Goal: Task Accomplishment & Management: Manage account settings

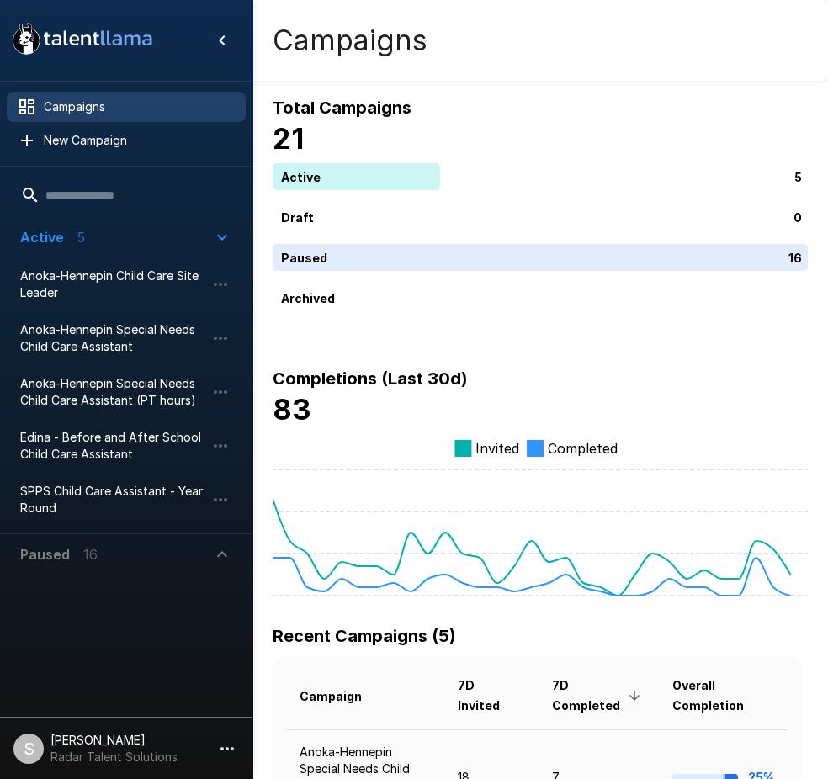
click at [595, 124] on h4 "21" at bounding box center [540, 138] width 535 height 35
click at [84, 392] on span "Anoka-Hennepin Special Needs Child Care Assistant (PT hours)" at bounding box center [112, 392] width 185 height 34
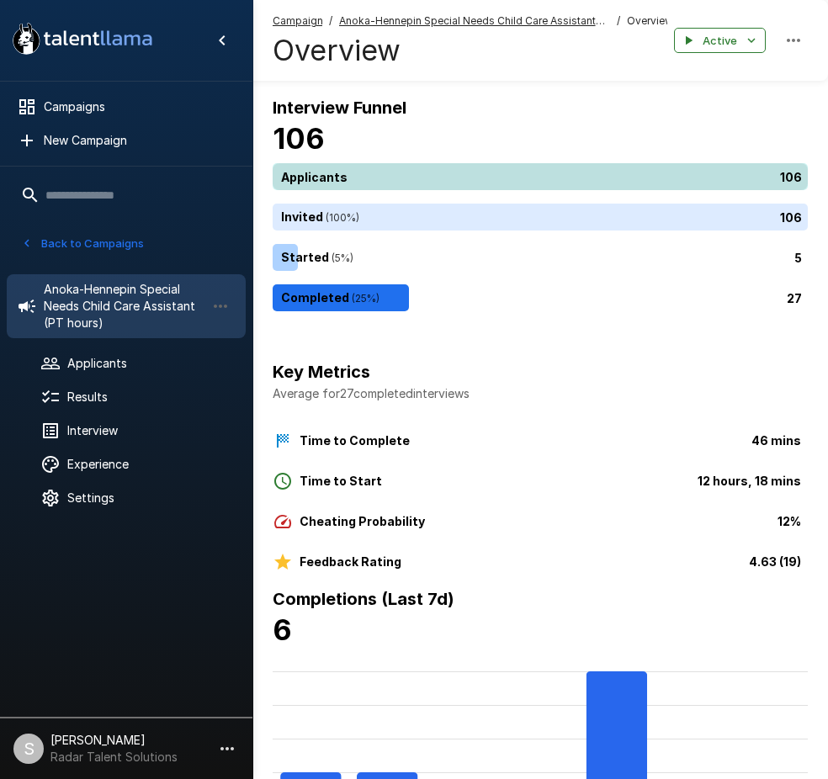
click at [322, 164] on div "106" at bounding box center [544, 176] width 542 height 27
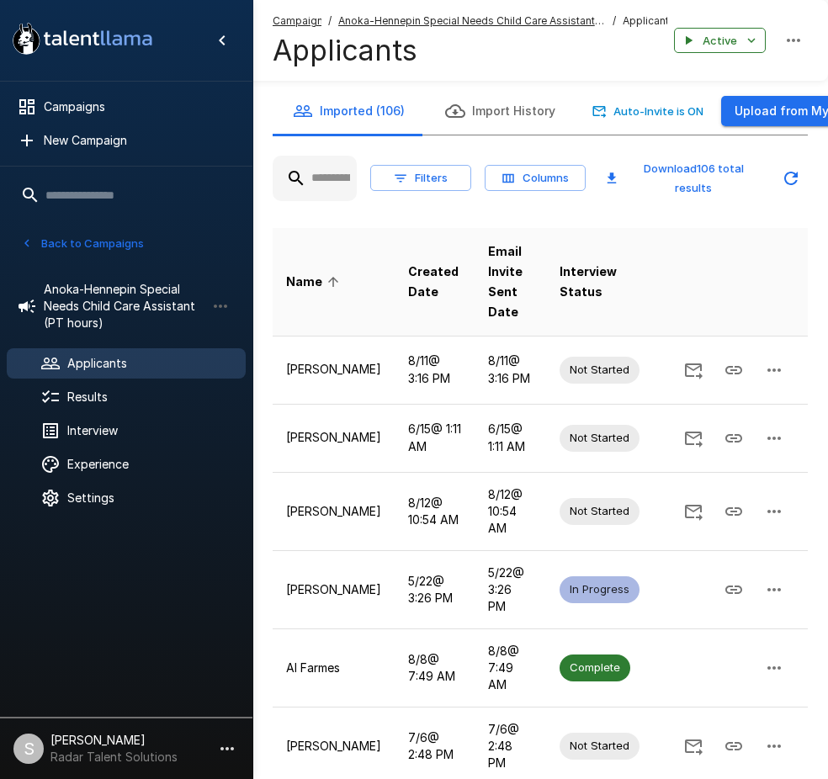
click at [331, 182] on input "text" at bounding box center [315, 178] width 84 height 30
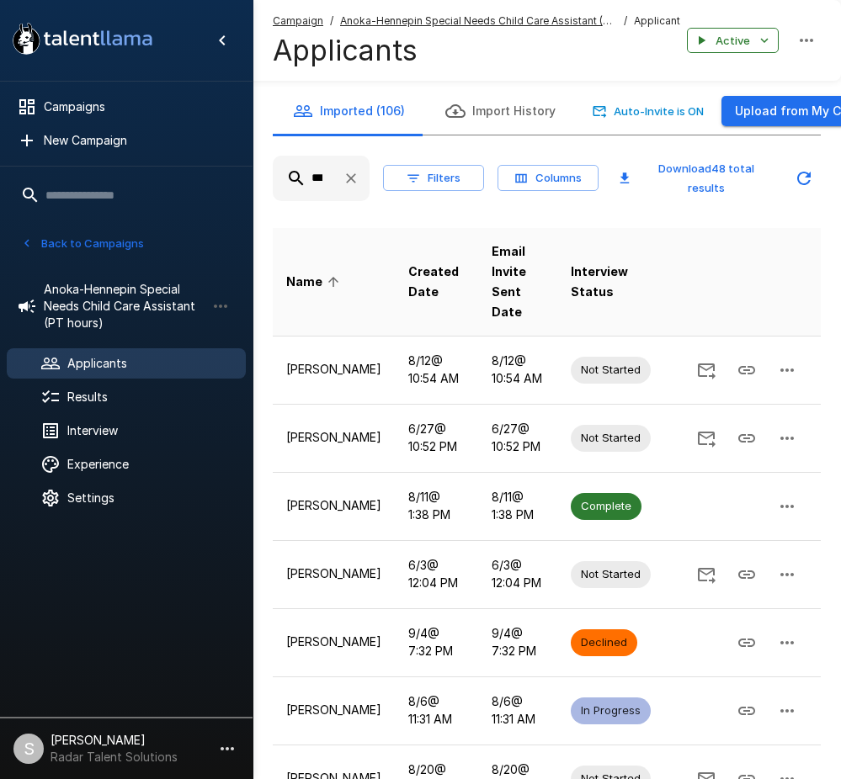
scroll to position [0, 7]
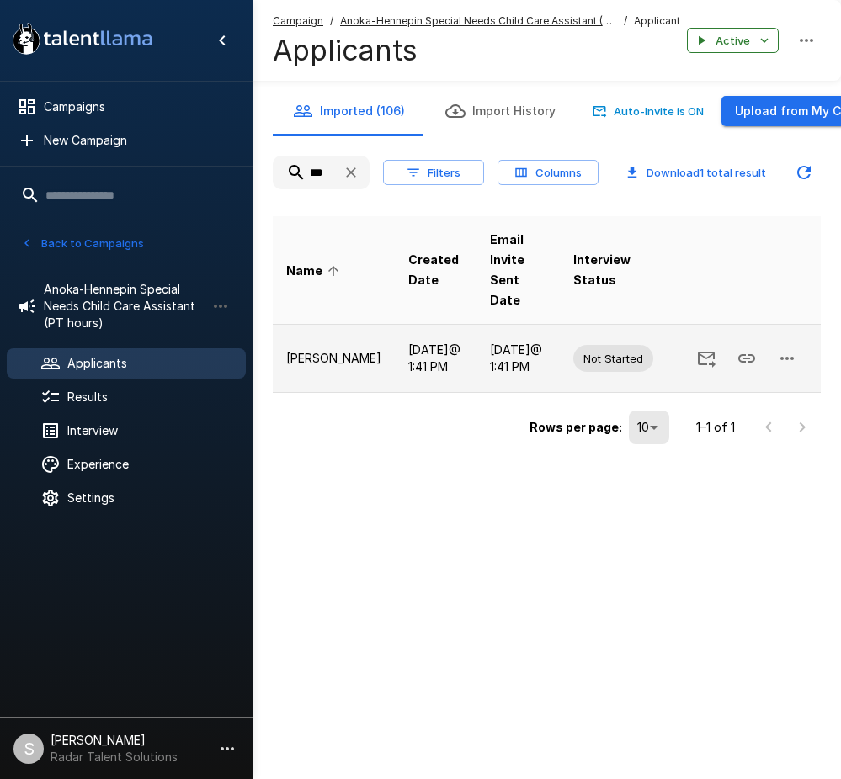
type input "***"
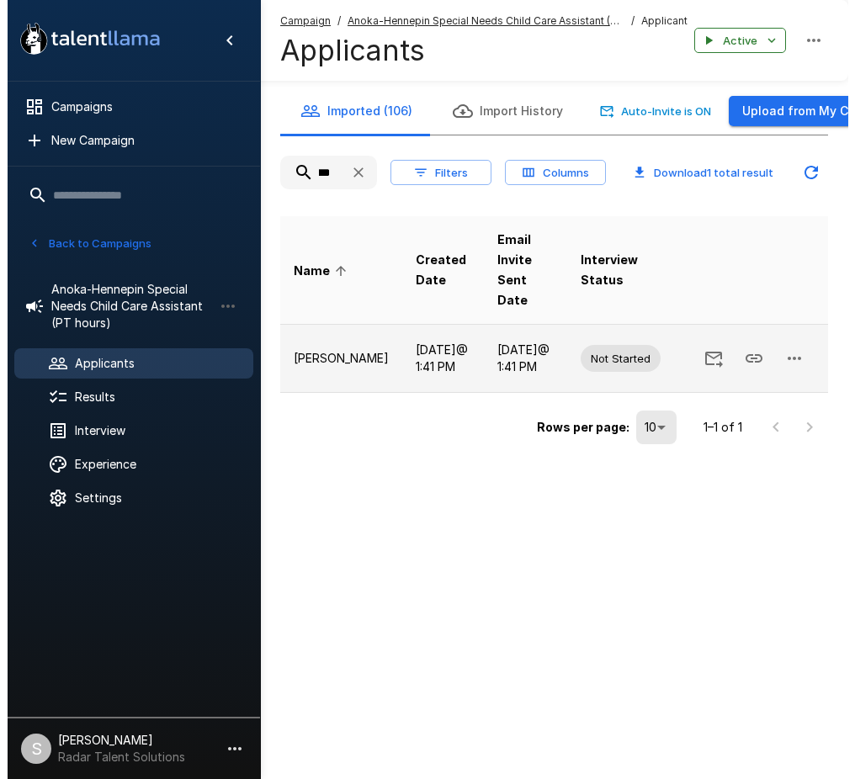
scroll to position [0, 0]
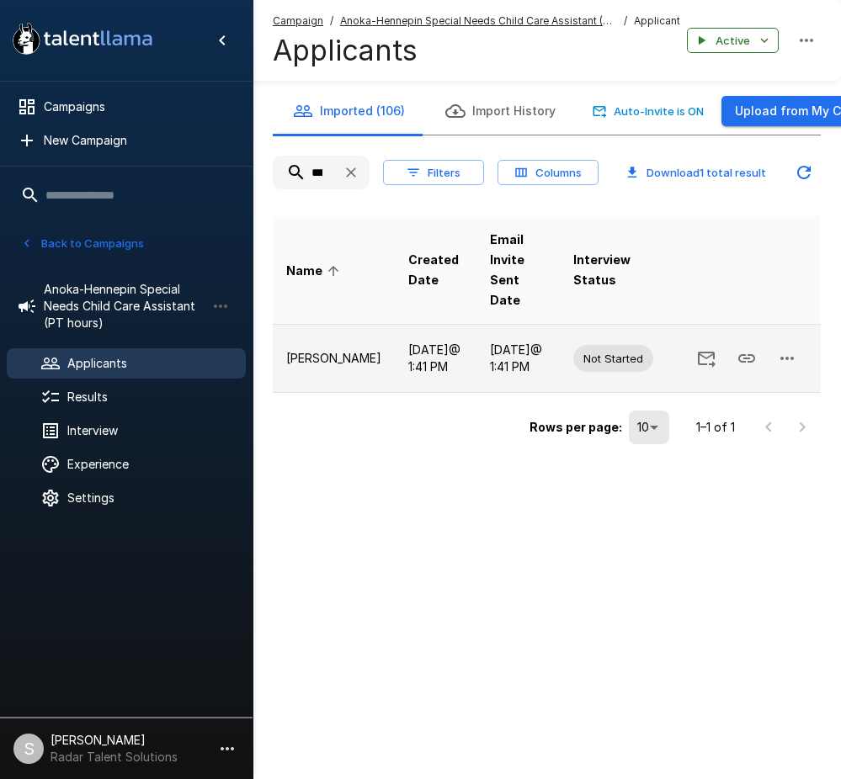
click at [797, 338] on button "button" at bounding box center [787, 358] width 40 height 40
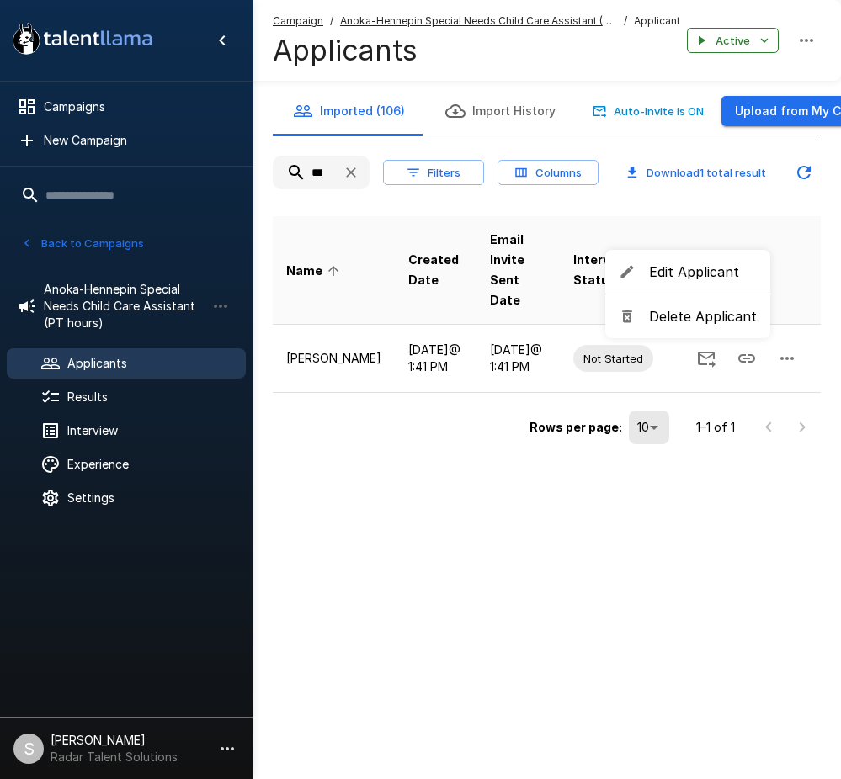
click at [690, 317] on span "Delete Applicant" at bounding box center [703, 316] width 108 height 20
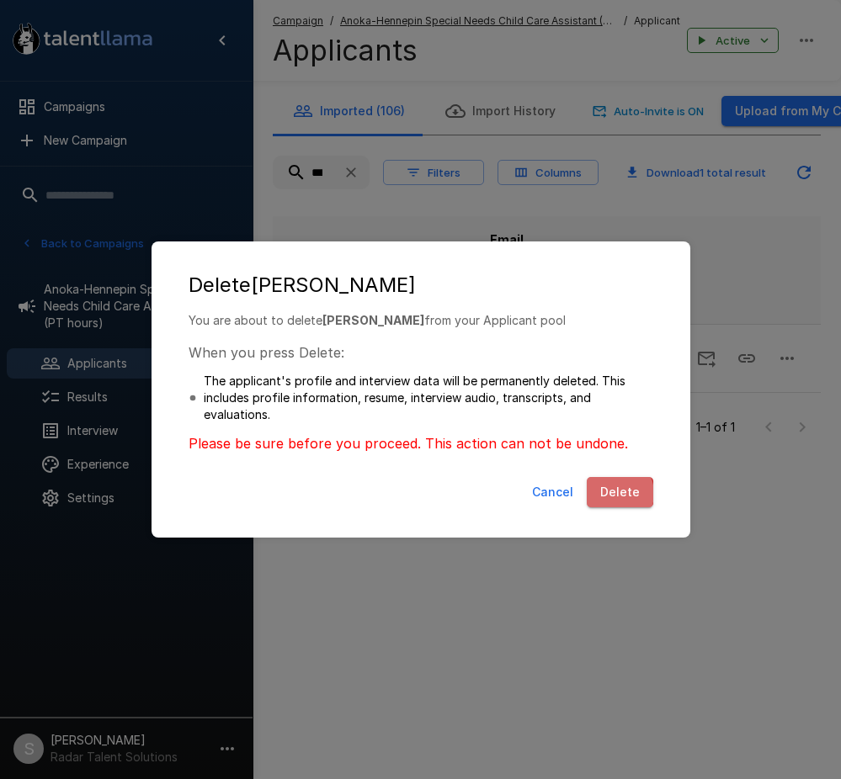
click at [616, 494] on button "Delete" at bounding box center [620, 492] width 66 height 31
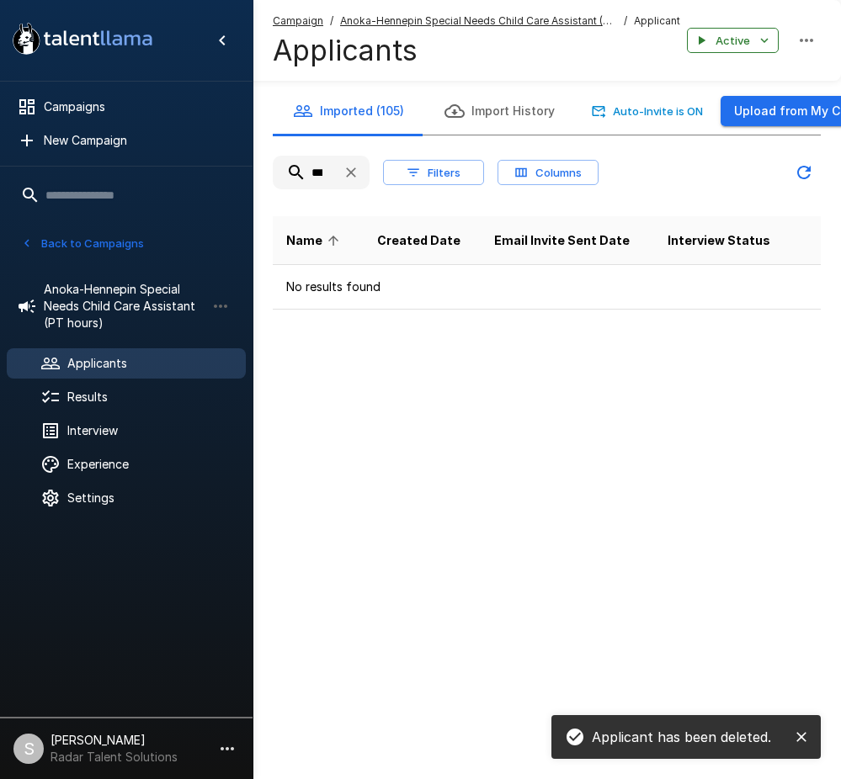
click at [419, 418] on div ".st0{fill:#FFFFFF;} .st1{fill:#76a4ed;} Campaigns New Campaign Active 5 Anoka-H…" at bounding box center [420, 389] width 841 height 779
click at [86, 249] on button "Back to Campaigns" at bounding box center [82, 244] width 131 height 26
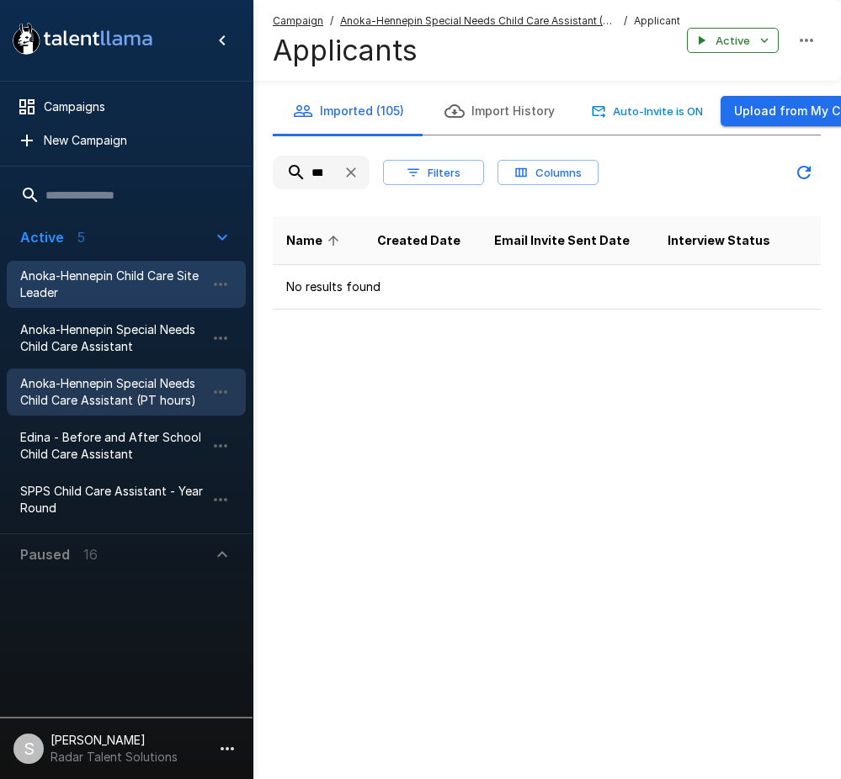
click at [74, 293] on span "Anoka-Hennepin Child Care Site Leader" at bounding box center [112, 285] width 185 height 34
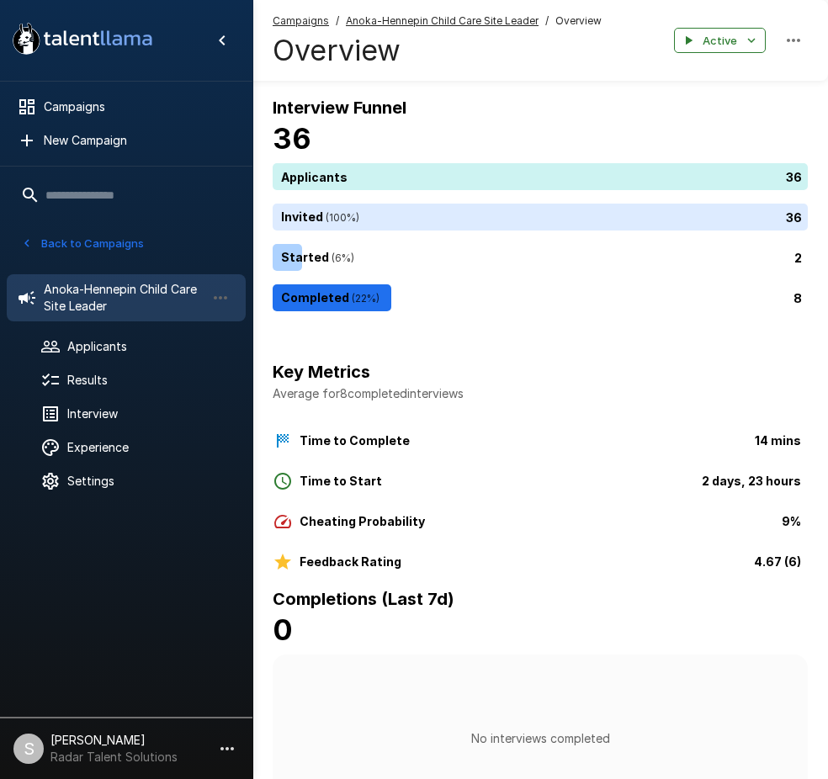
click at [87, 245] on button "Back to Campaigns" at bounding box center [82, 244] width 131 height 26
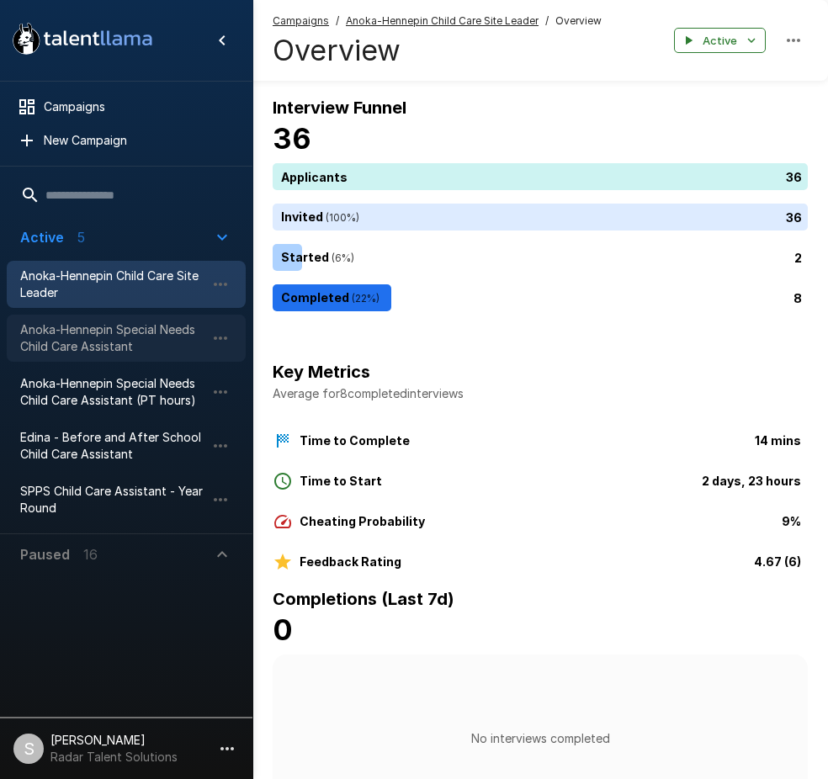
click at [99, 355] on span "Anoka-Hennepin Special Needs Child Care Assistant" at bounding box center [112, 339] width 185 height 34
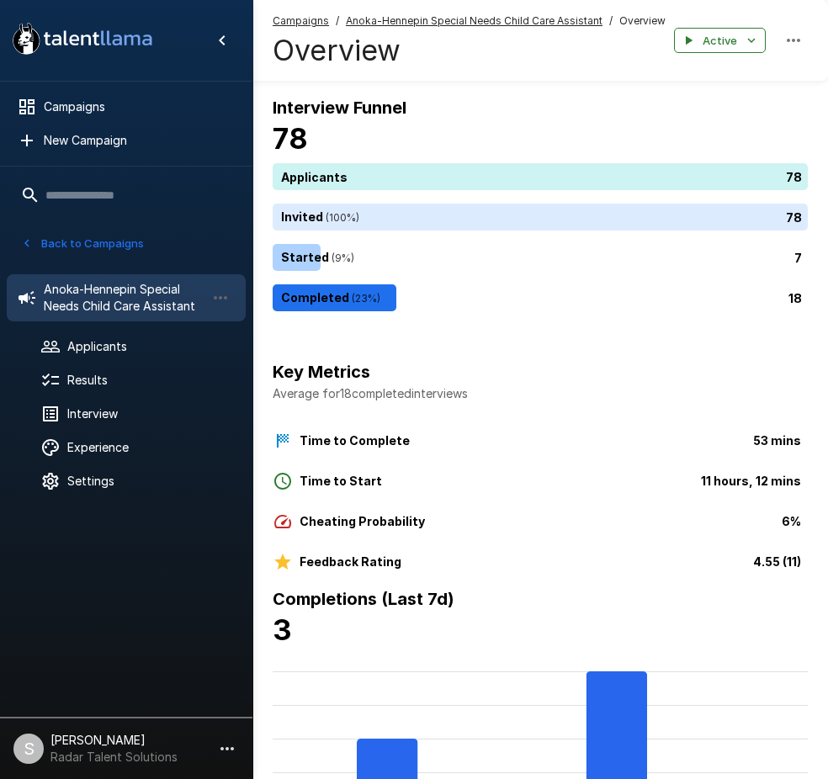
click at [102, 245] on button "Back to Campaigns" at bounding box center [82, 244] width 131 height 26
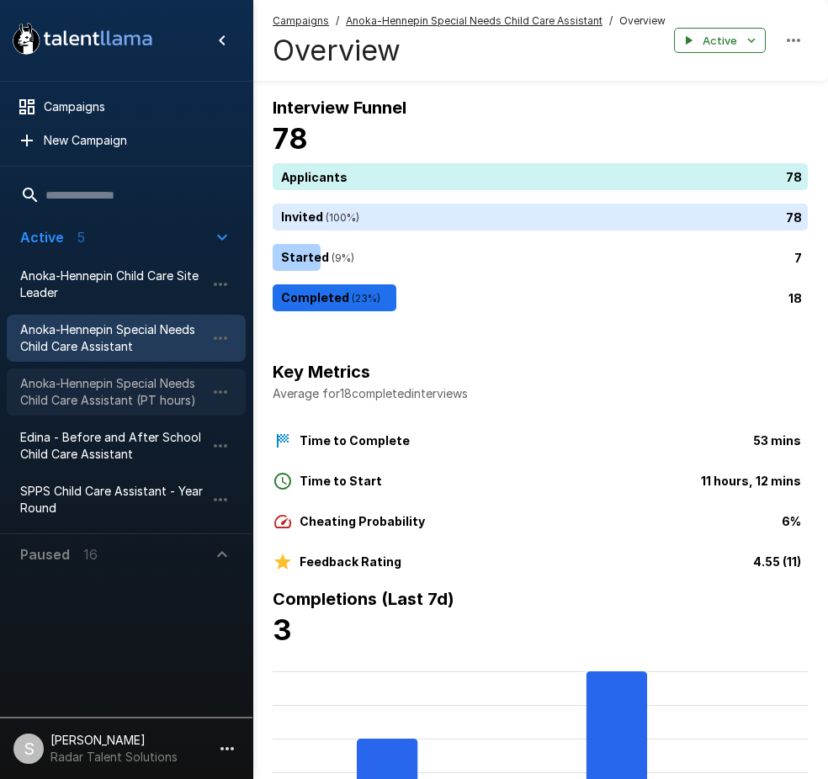
click at [85, 393] on span "Anoka-Hennepin Special Needs Child Care Assistant (PT hours)" at bounding box center [112, 392] width 185 height 34
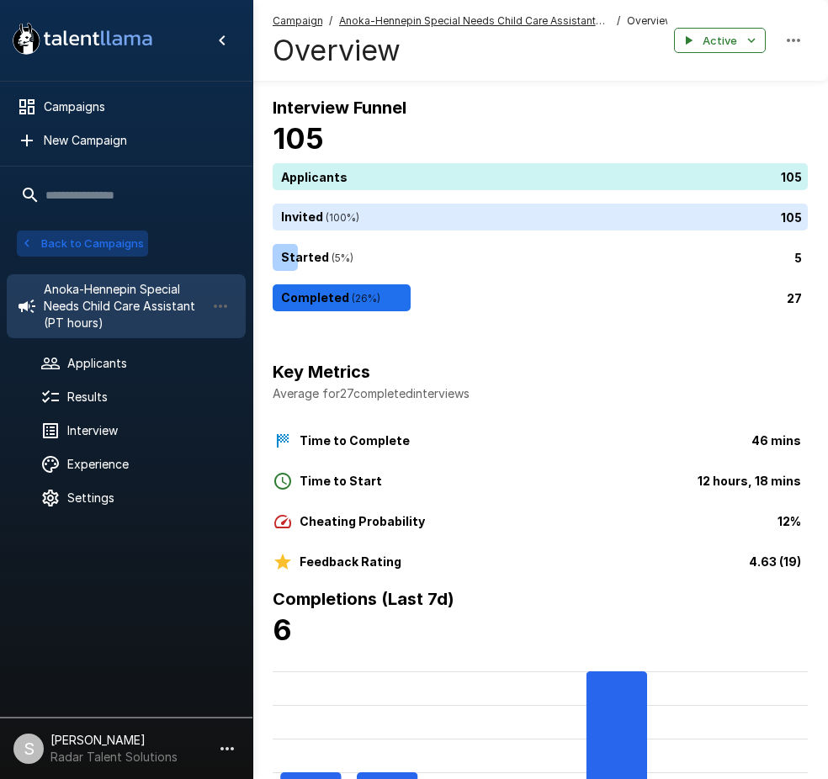
click at [76, 239] on button "Back to Campaigns" at bounding box center [82, 244] width 131 height 26
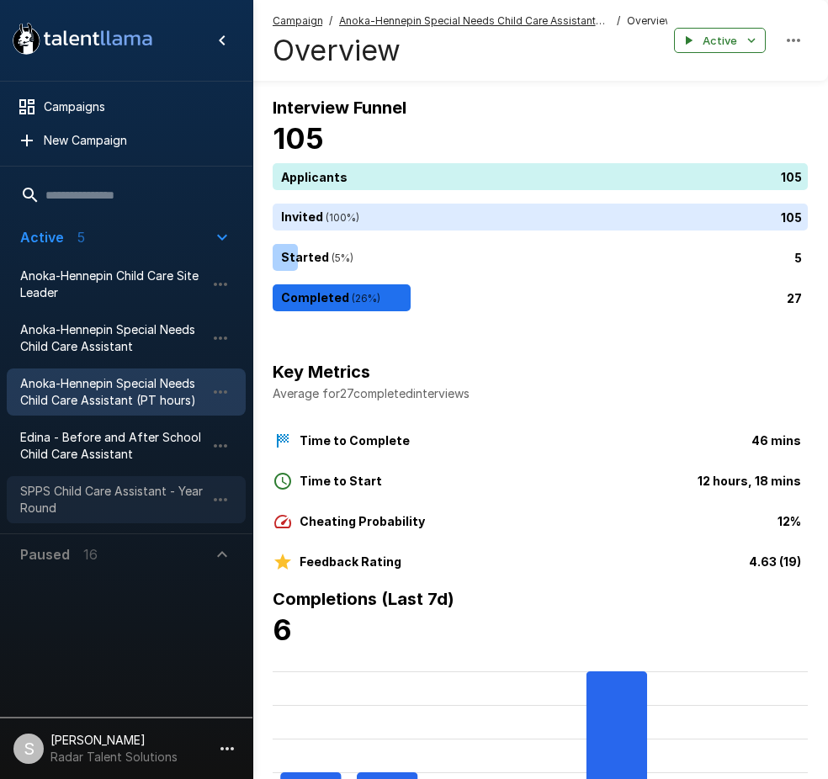
click at [63, 496] on span "SPPS Child Care Assistant - Year Round" at bounding box center [112, 500] width 185 height 34
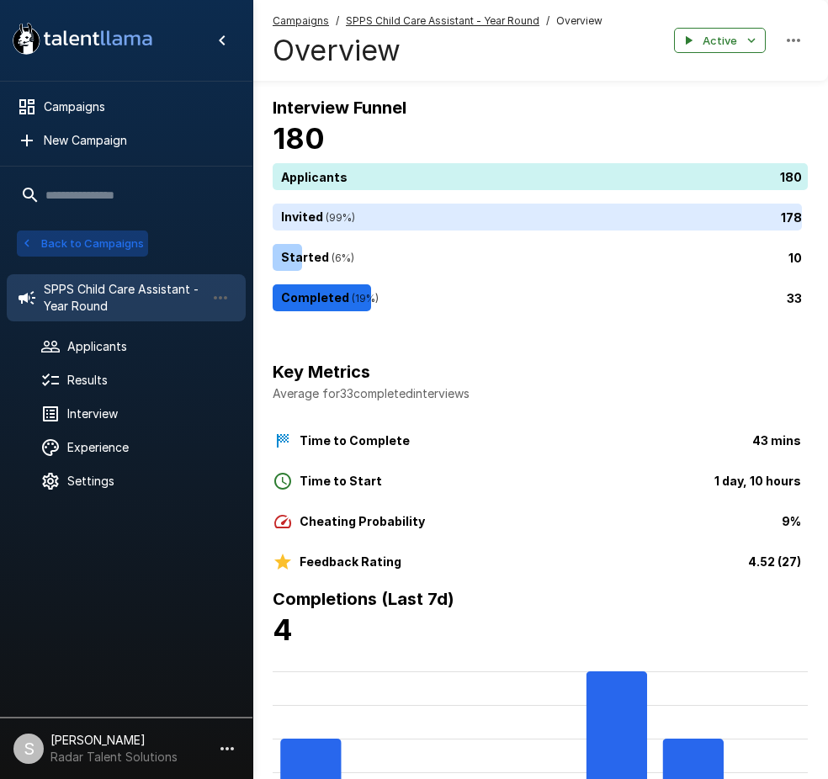
click at [101, 241] on button "Back to Campaigns" at bounding box center [82, 244] width 131 height 26
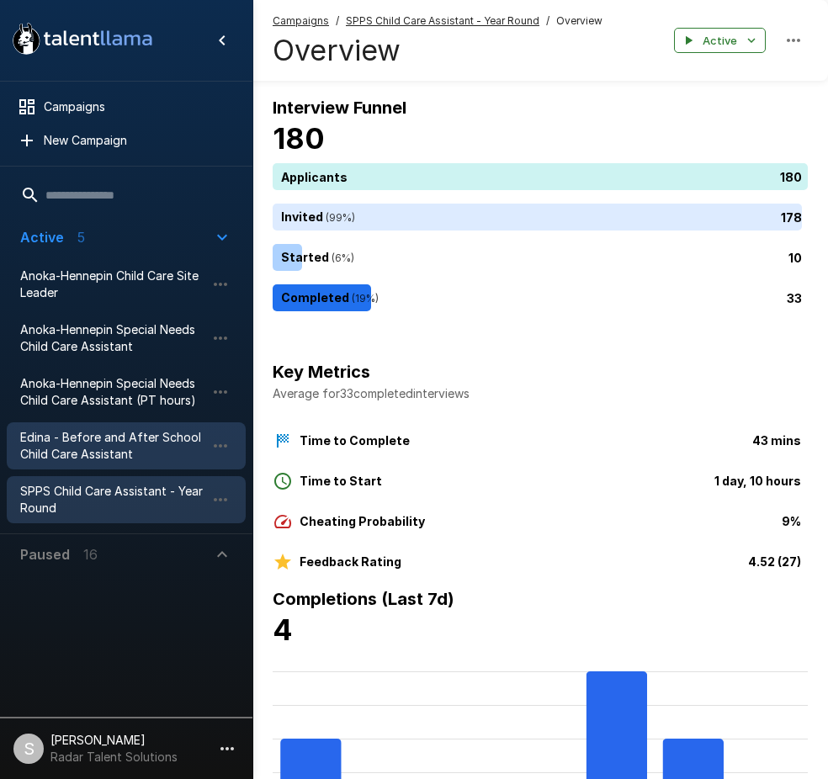
click at [75, 434] on span "Edina - Before and After School Child Care Assistant" at bounding box center [112, 446] width 185 height 34
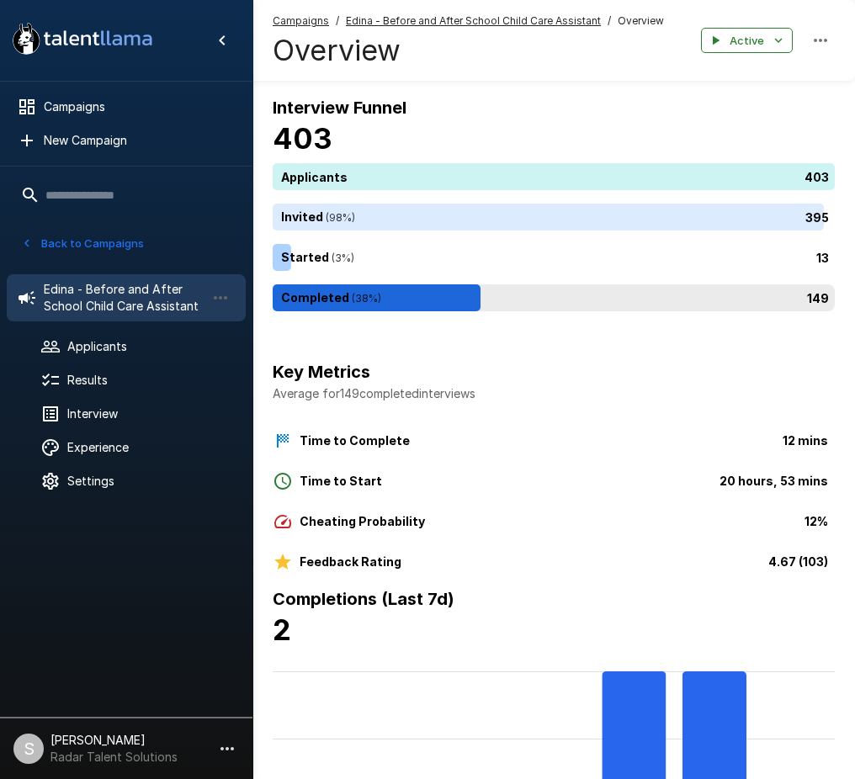
click at [410, 298] on div "149" at bounding box center [557, 297] width 569 height 27
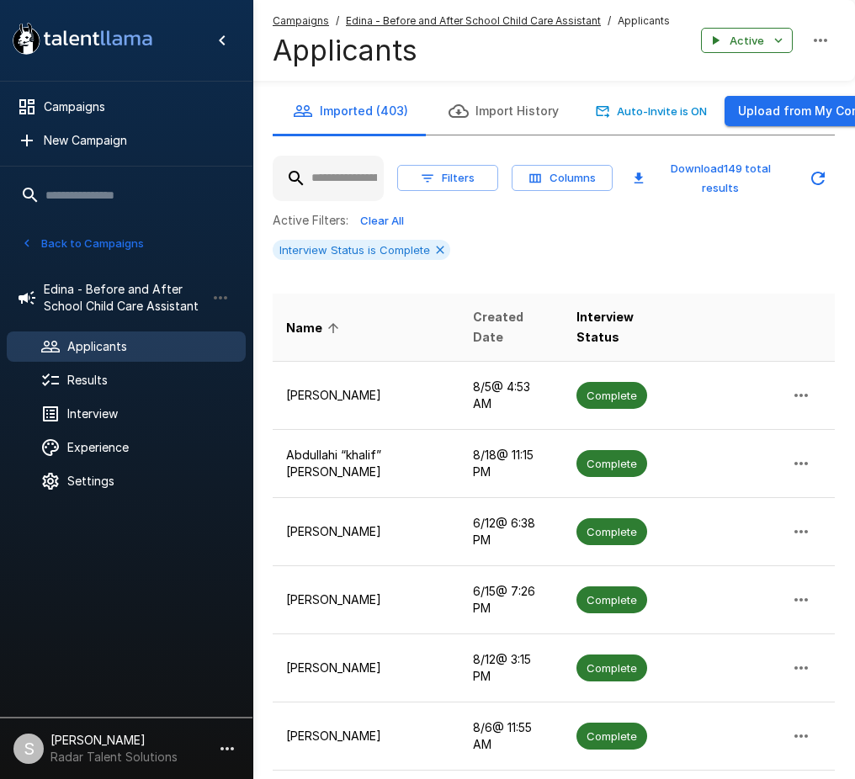
click at [473, 321] on span "Created Date" at bounding box center [511, 327] width 76 height 40
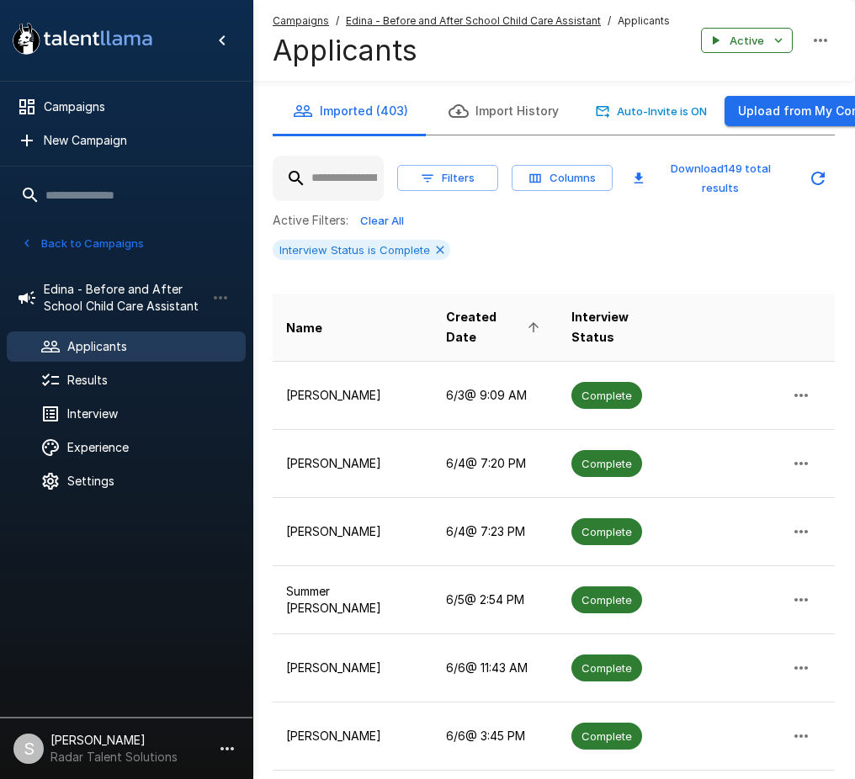
click at [464, 321] on span "Created Date" at bounding box center [495, 327] width 98 height 40
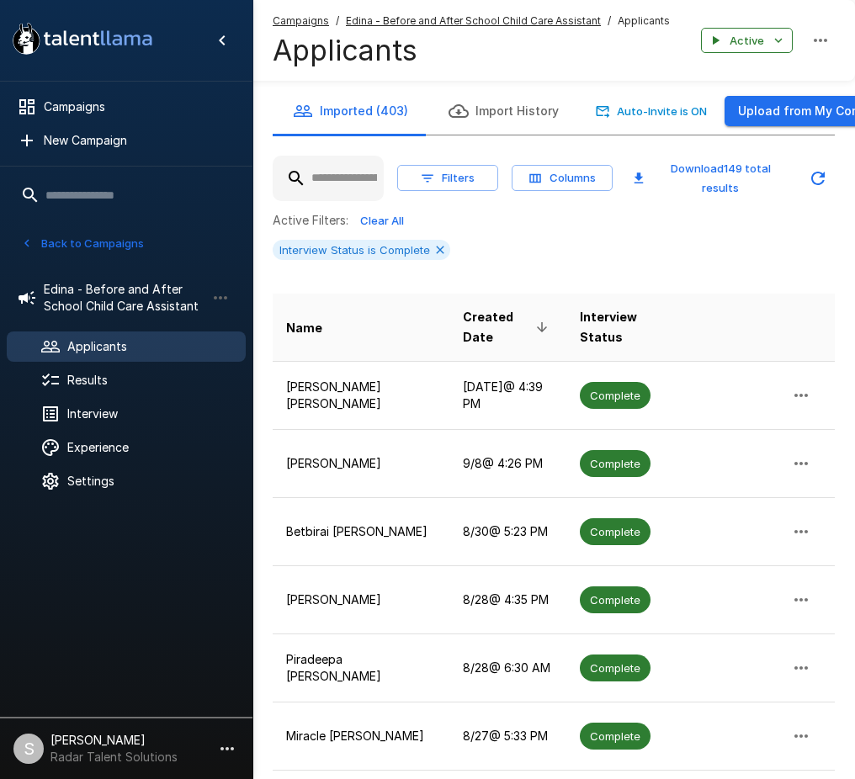
click at [567, 259] on div "Interview Status is Complete" at bounding box center [554, 250] width 562 height 20
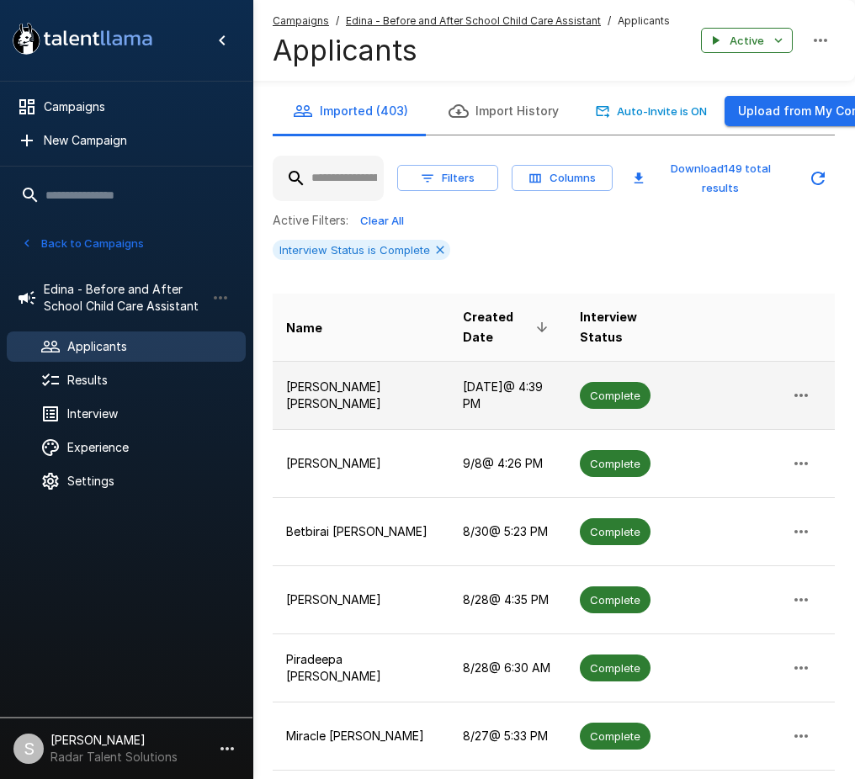
click at [601, 397] on span "Complete" at bounding box center [615, 396] width 71 height 16
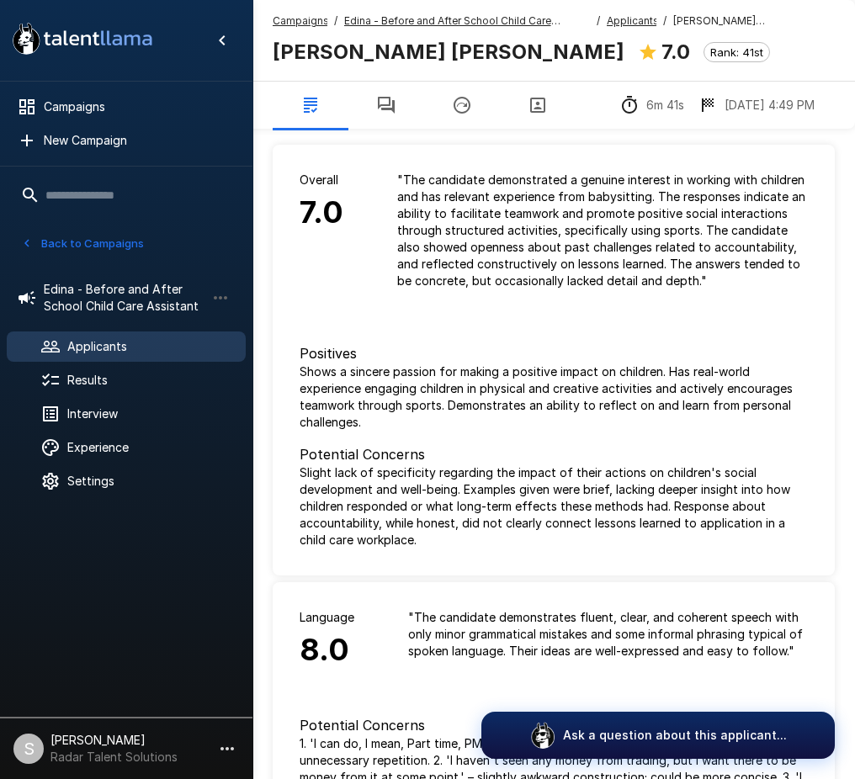
click at [391, 102] on icon "button" at bounding box center [386, 105] width 17 height 17
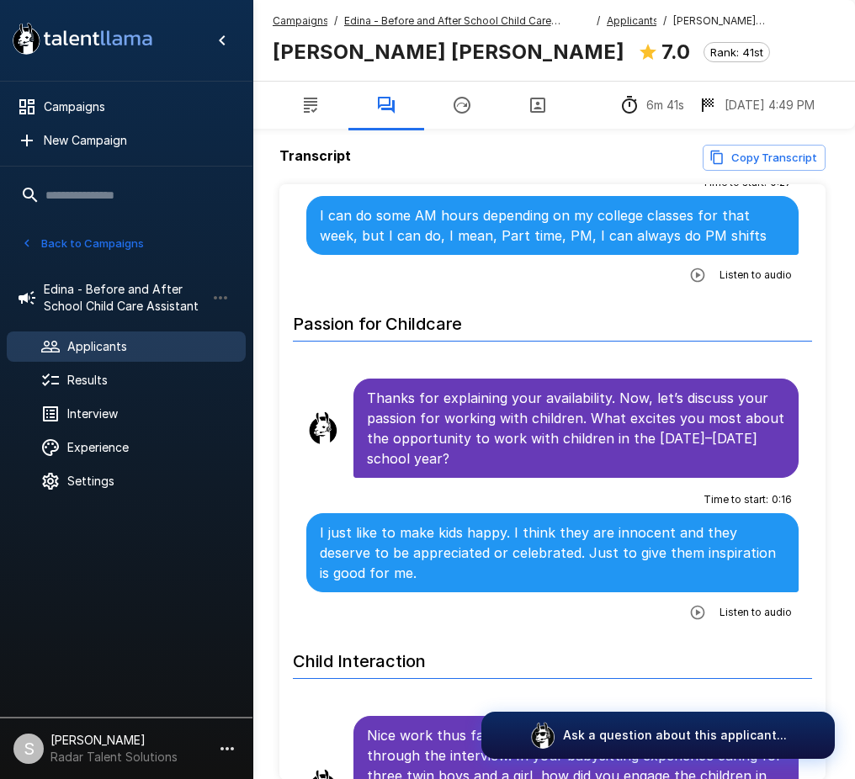
scroll to position [1010, 0]
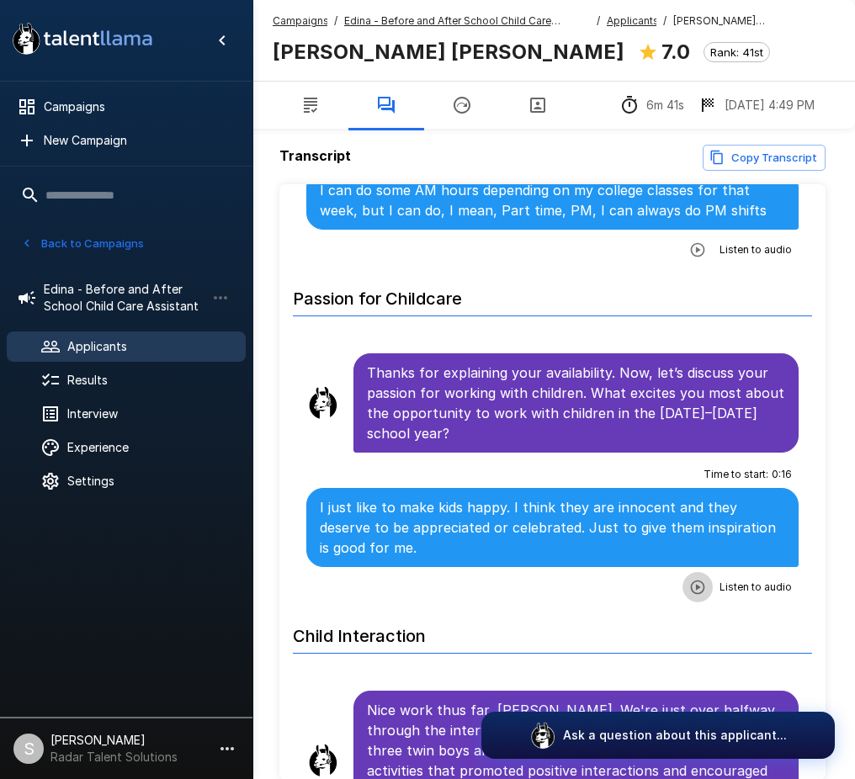
click at [691, 579] on icon "button" at bounding box center [697, 587] width 17 height 17
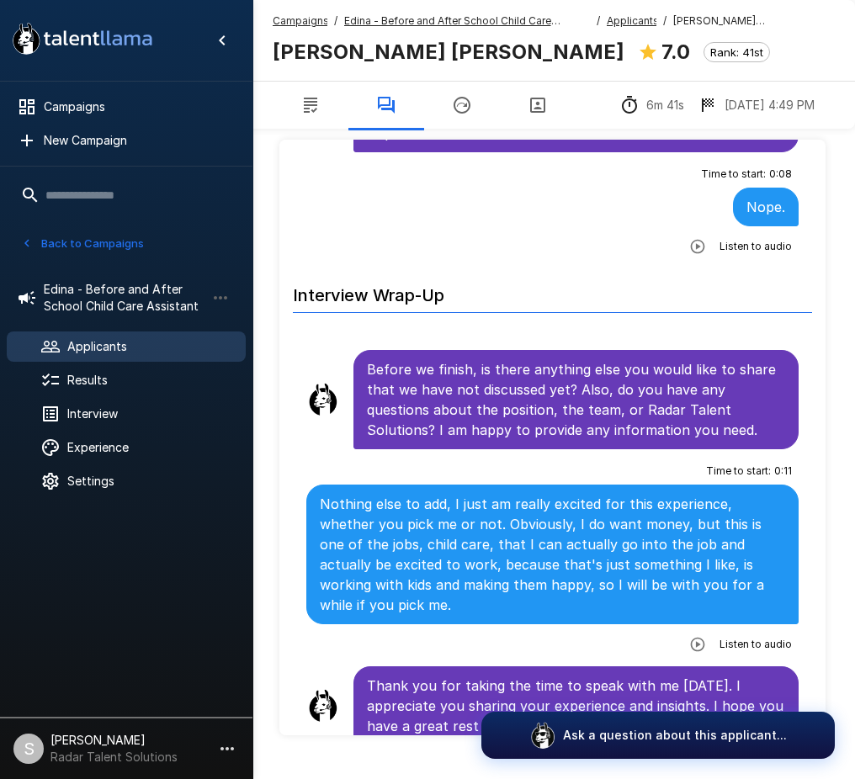
scroll to position [82, 0]
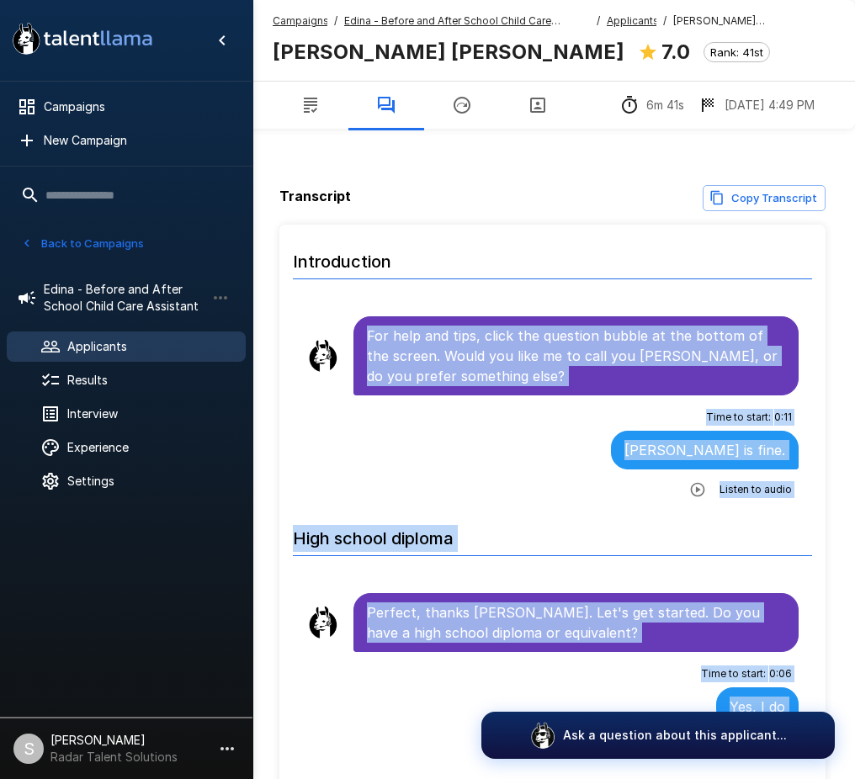
scroll to position [41, 0]
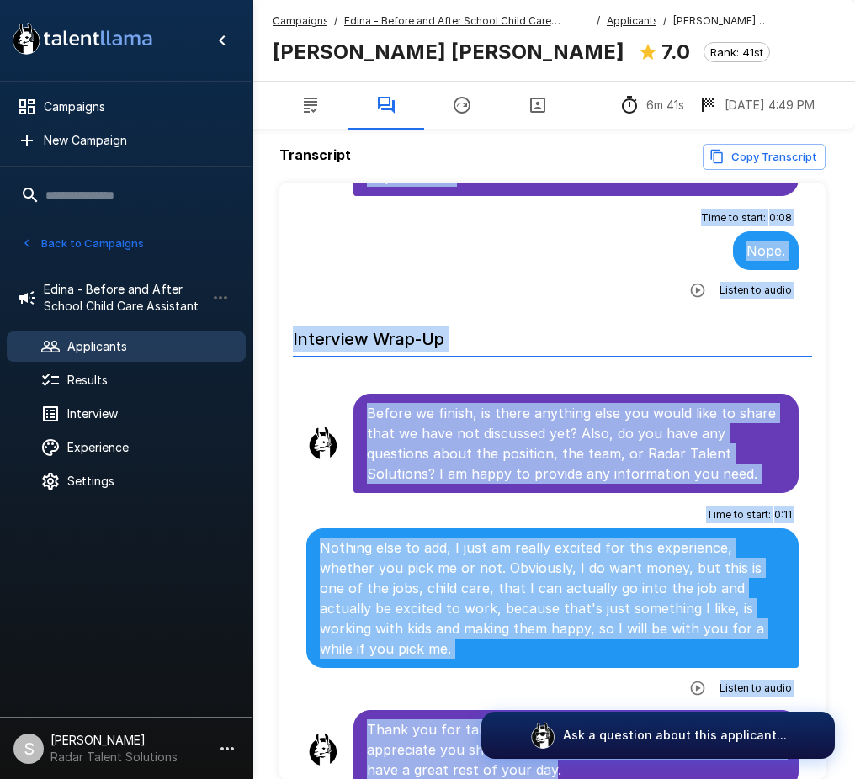
scroll to position [122, 0]
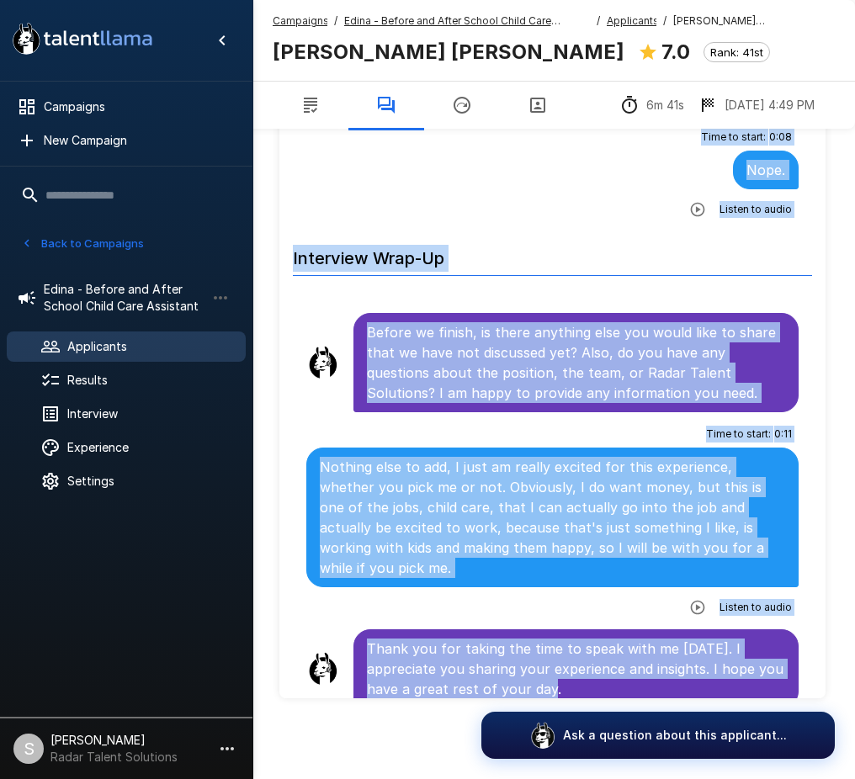
drag, startPoint x: 370, startPoint y: 334, endPoint x: 722, endPoint y: 676, distance: 491.1
